Goal: Task Accomplishment & Management: Complete application form

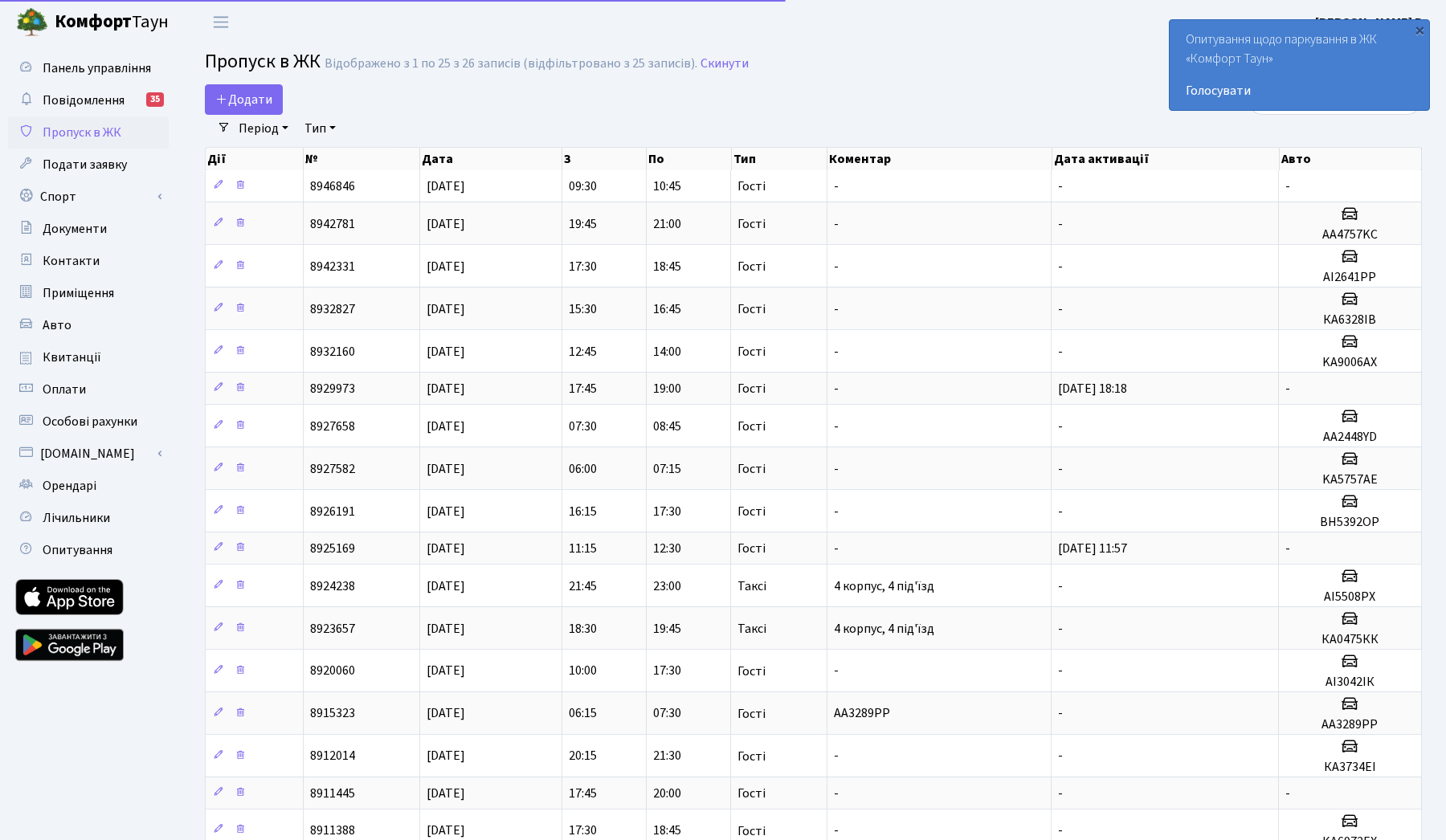
select select "25"
click at [1418, 30] on div "×" at bounding box center [1419, 30] width 16 height 16
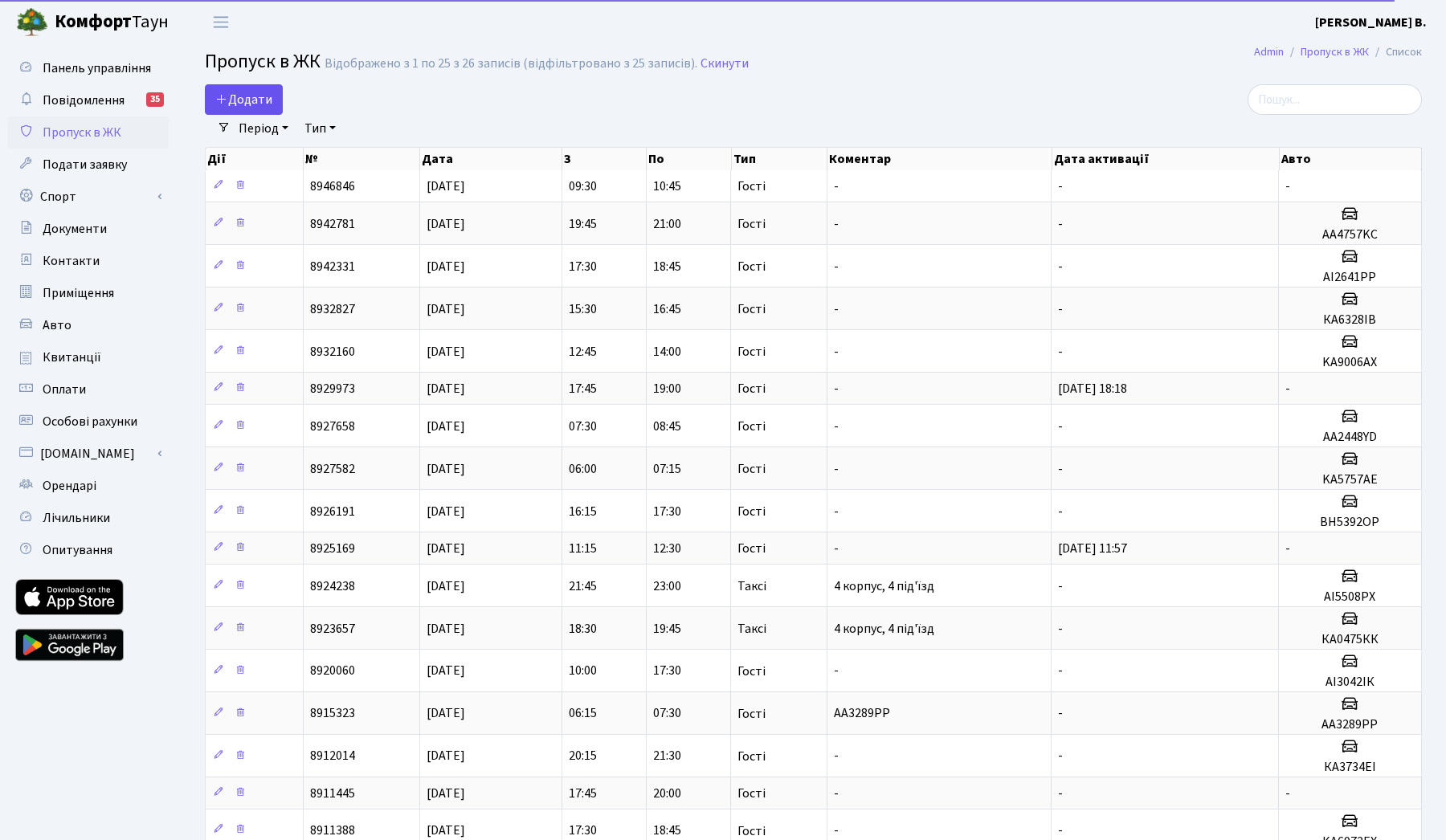
click at [247, 97] on span "Додати" at bounding box center [244, 99] width 57 height 17
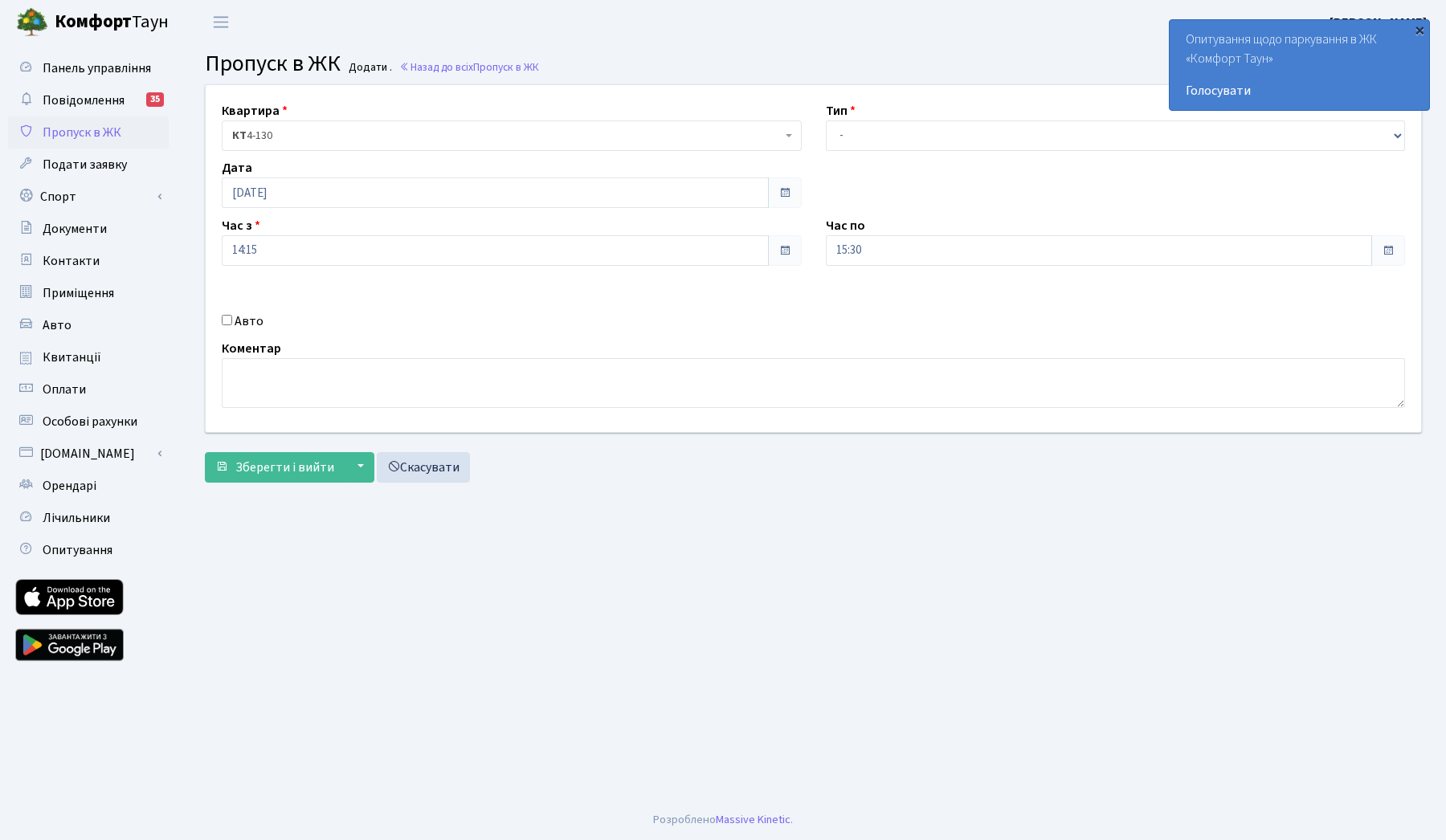
click at [1425, 26] on div "×" at bounding box center [1419, 30] width 16 height 16
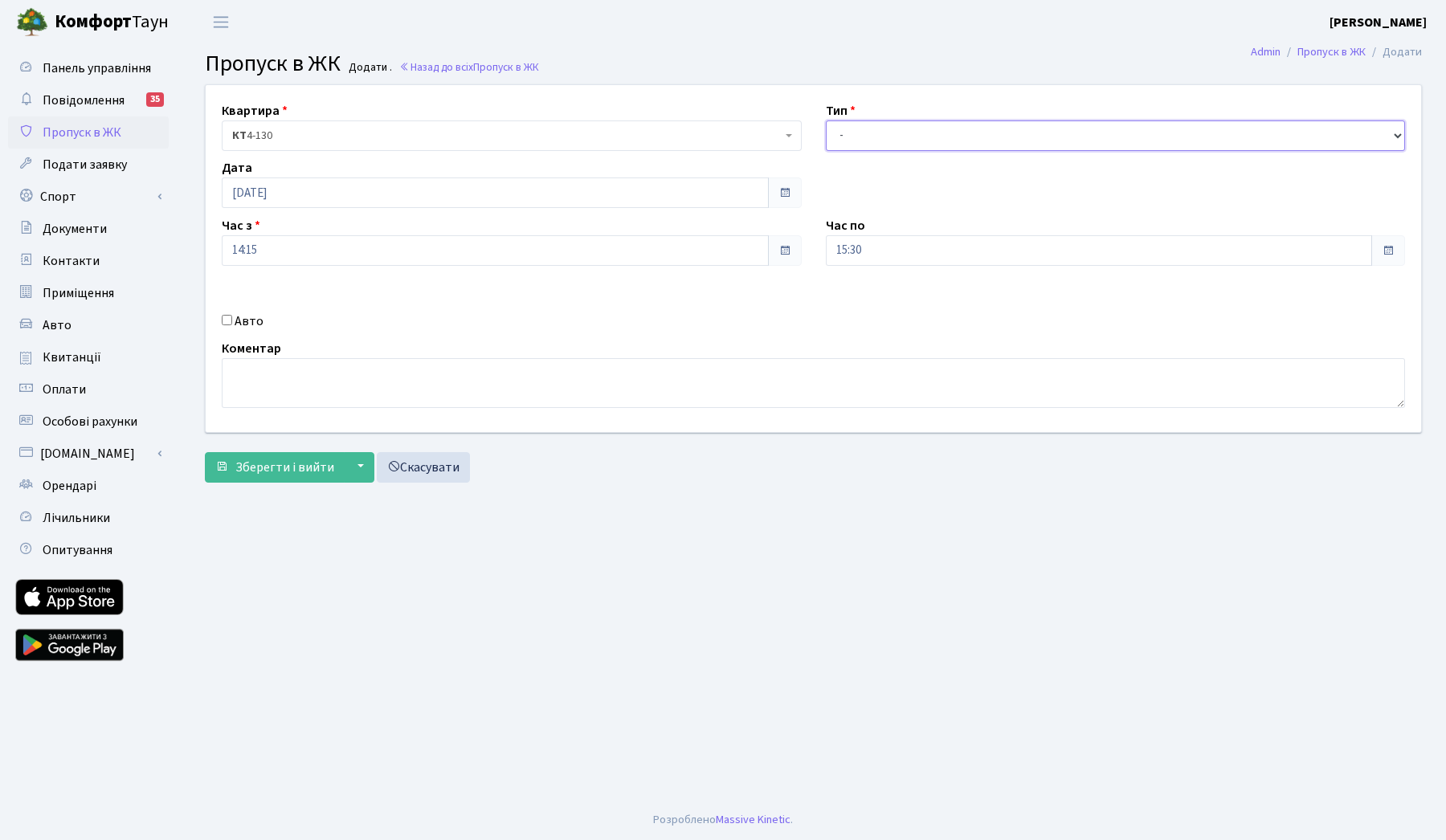
select select "1"
click at [870, 255] on input "15:30" at bounding box center [1099, 250] width 548 height 31
click at [872, 312] on icon at bounding box center [870, 306] width 43 height 43
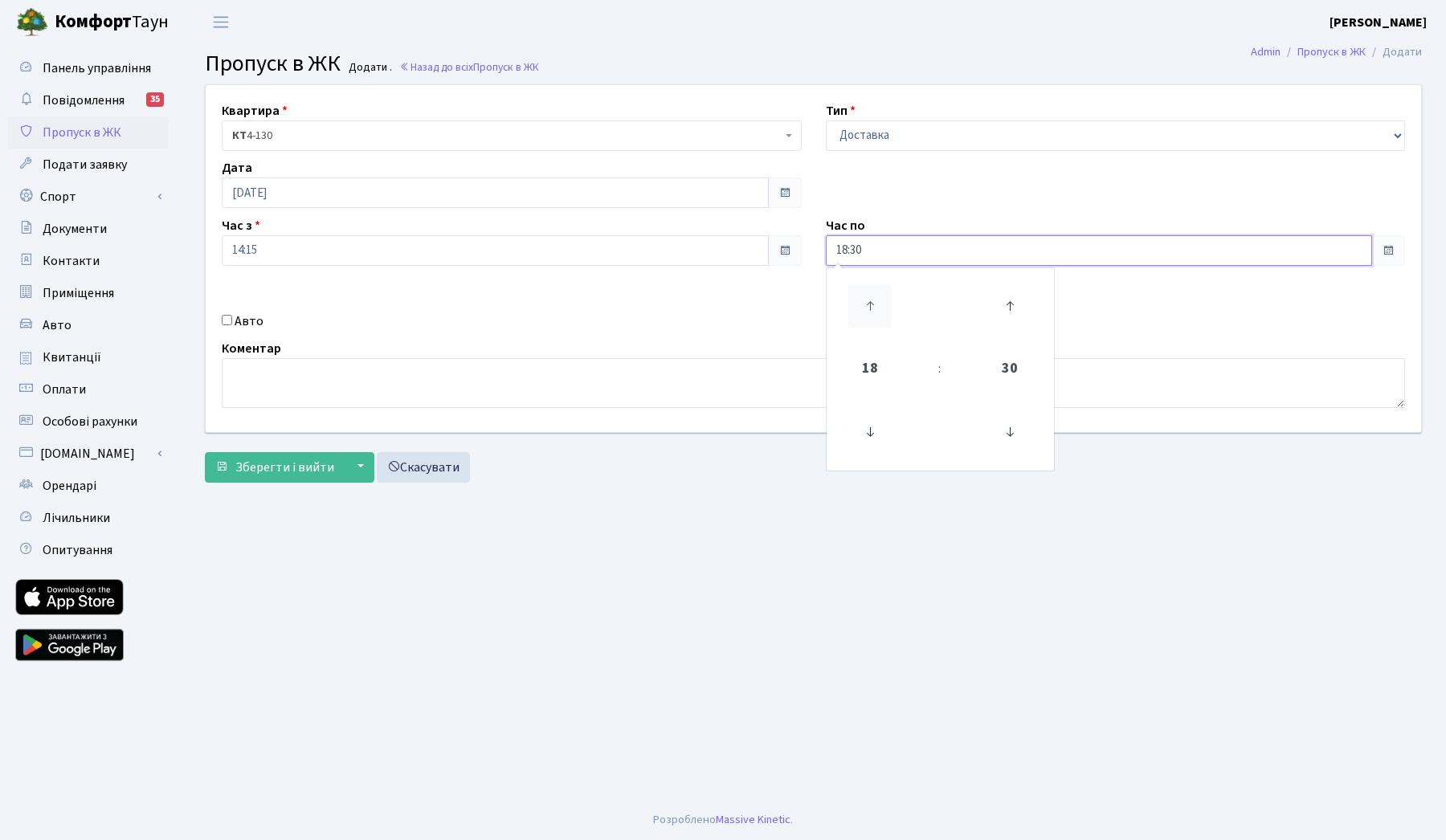
click at [872, 312] on icon at bounding box center [870, 306] width 43 height 43
click at [725, 295] on div "Квартира <b>КТ</b>&nbsp;&nbsp;&nbsp;&nbsp;4-130 КТ 4-130 Тип - Доставка Таксі Г…" at bounding box center [813, 258] width 1240 height 347
click at [833, 262] on div "20:30" at bounding box center [1115, 250] width 580 height 31
click at [869, 437] on icon at bounding box center [870, 432] width 43 height 43
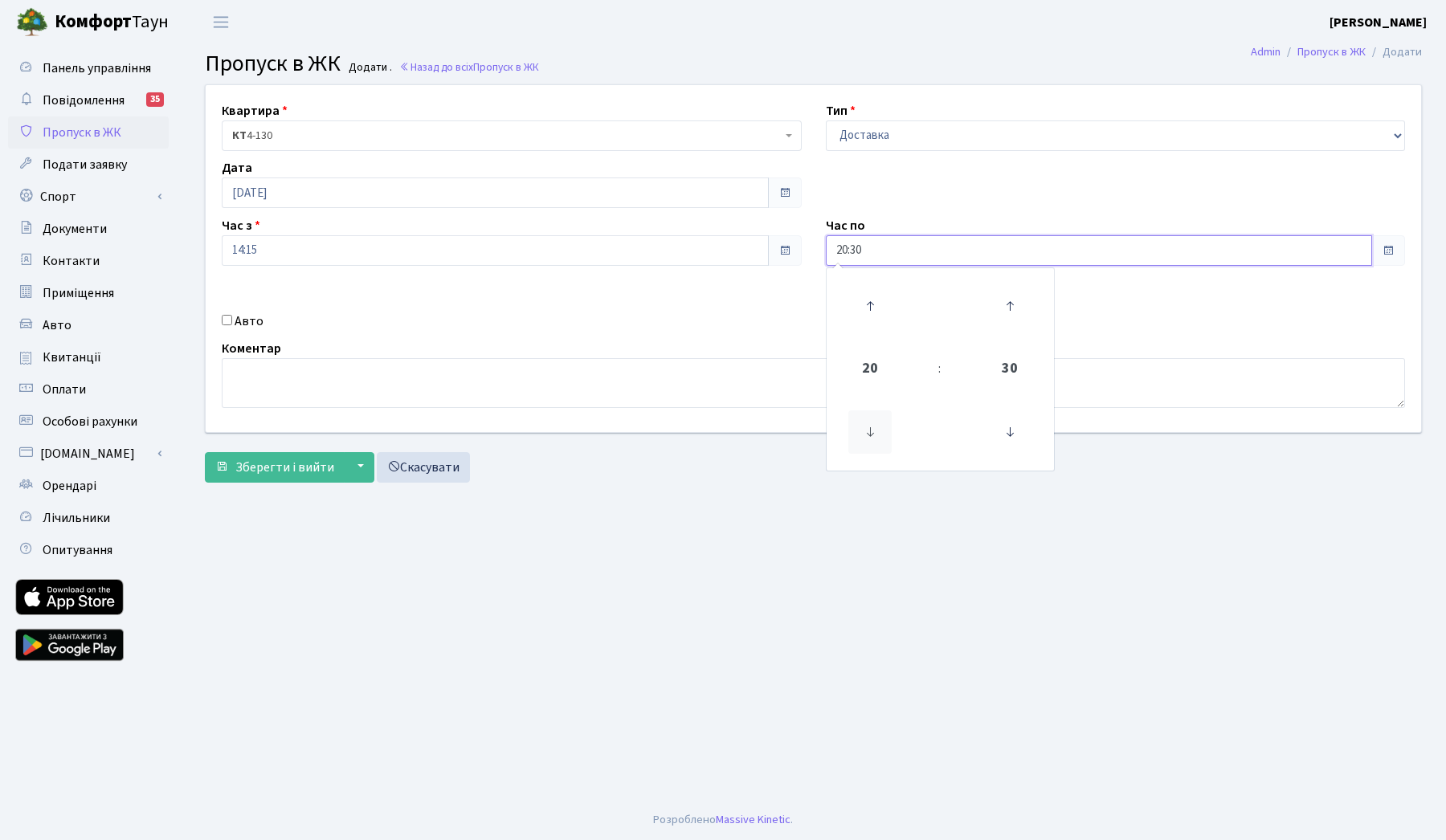
type input "19:30"
click at [757, 320] on div "Авто" at bounding box center [511, 321] width 604 height 19
click at [466, 384] on textarea at bounding box center [813, 383] width 1183 height 50
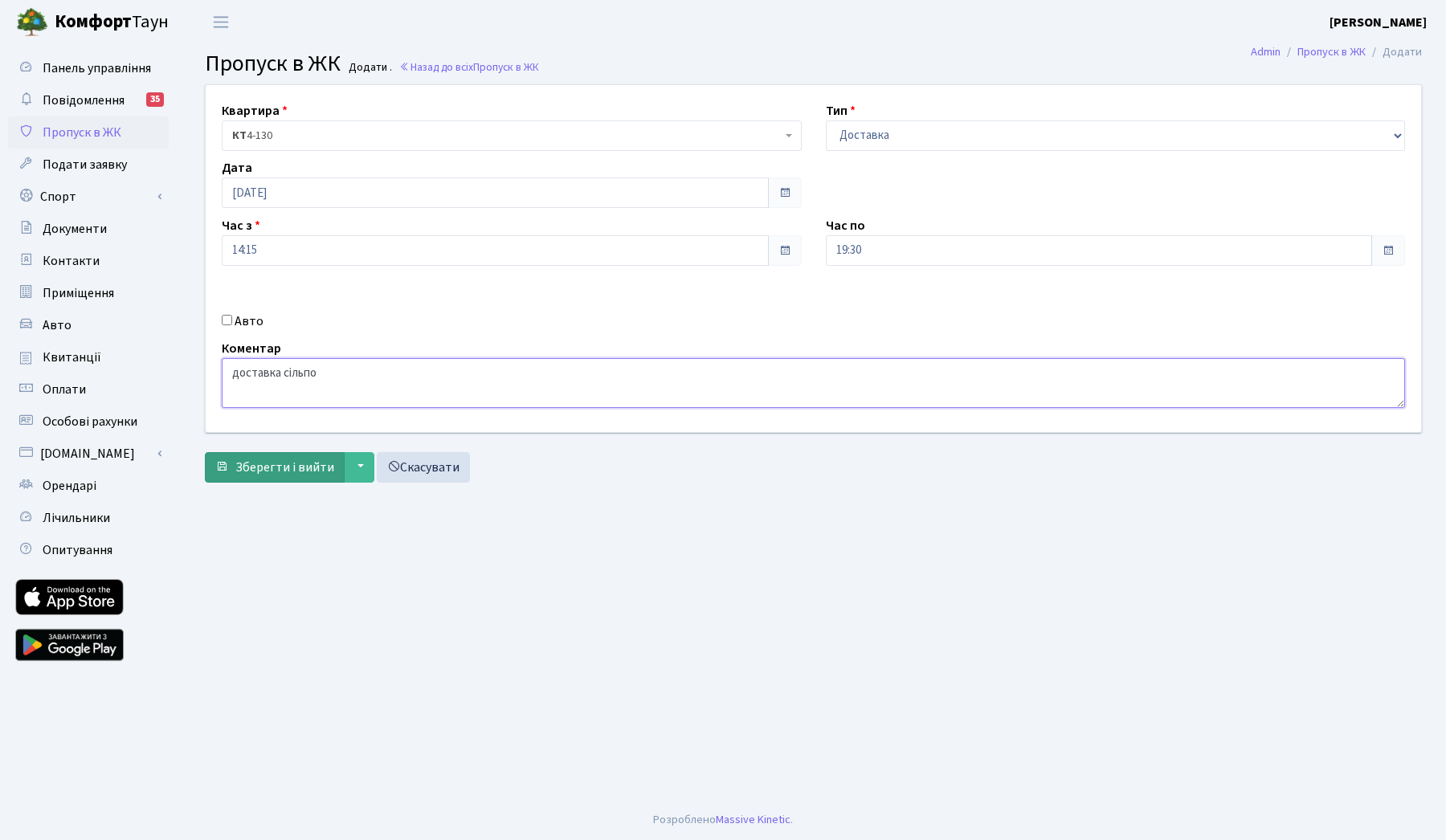
type textarea "доставка сільпо"
click at [277, 467] on span "Зберегти і вийти" at bounding box center [284, 467] width 98 height 17
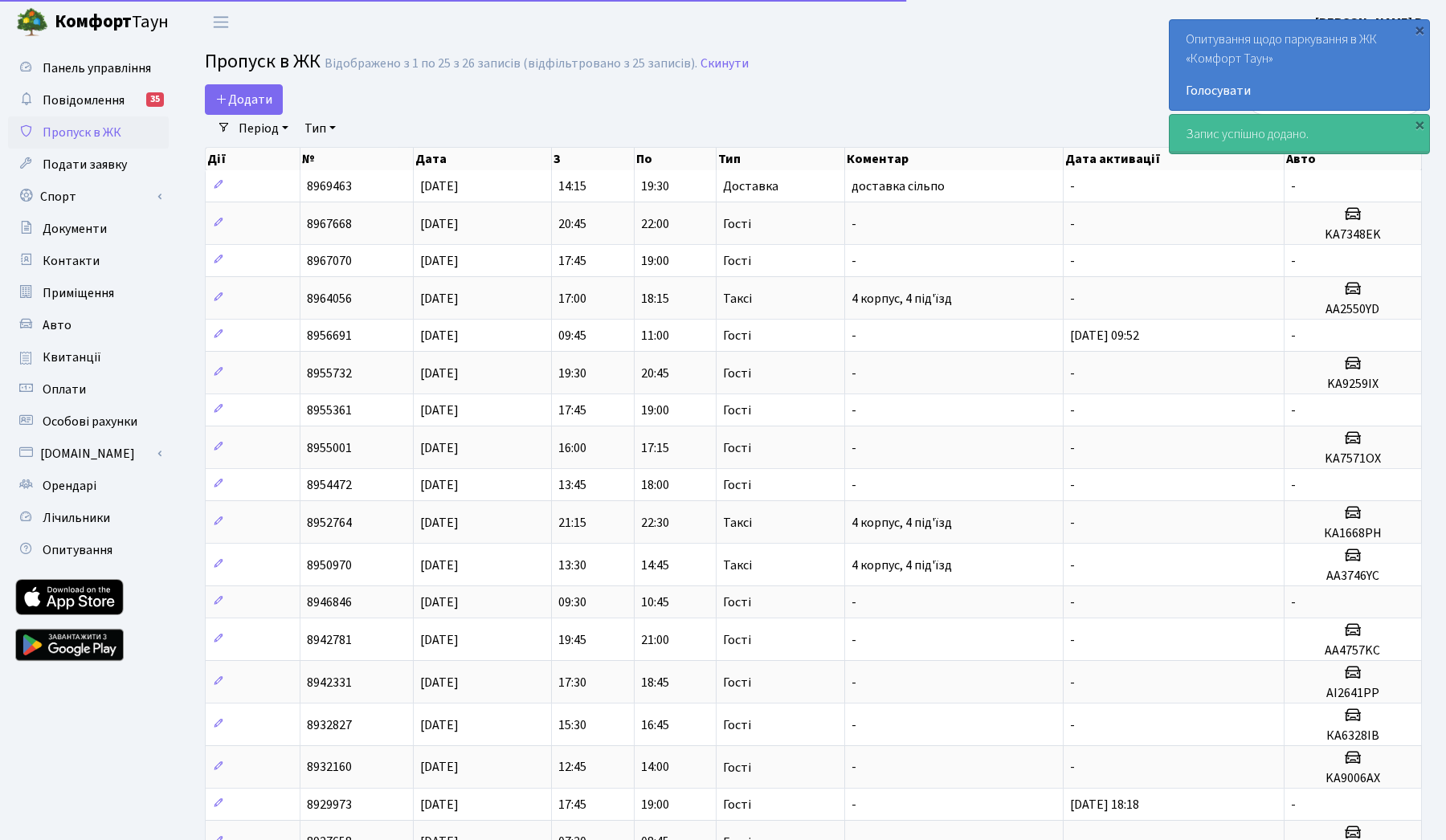
select select "25"
